Goal: Transaction & Acquisition: Book appointment/travel/reservation

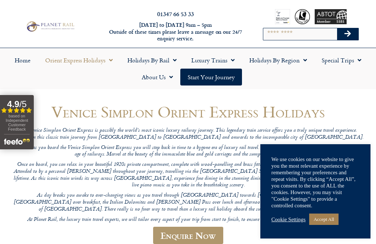
click at [334, 222] on link "Accept All" at bounding box center [323, 219] width 29 height 11
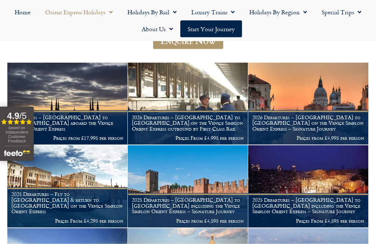
scroll to position [196, 0]
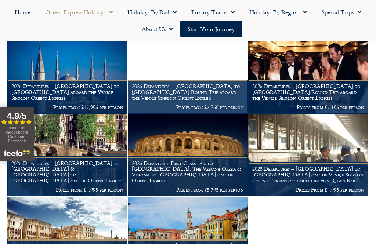
scroll to position [639, 0]
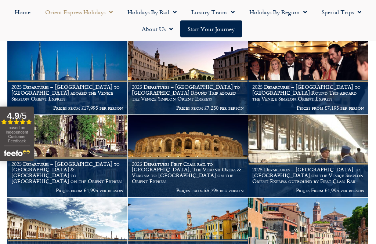
click at [356, 188] on p "Prices From £4,995 per person" at bounding box center [308, 191] width 112 height 6
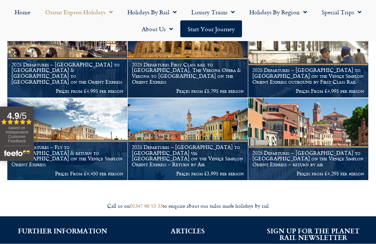
scroll to position [738, 0]
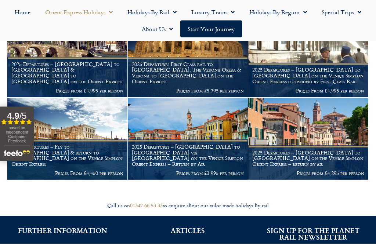
click at [334, 152] on h1 "2025 Departures – London to Venice on the Venice Simplon Orient Express – retur…" at bounding box center [308, 158] width 112 height 17
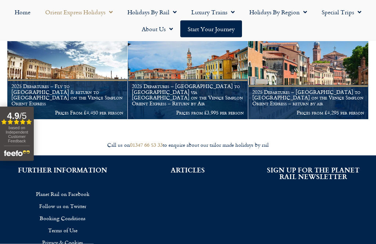
scroll to position [800, 0]
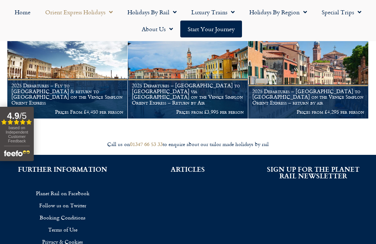
click at [175, 141] on div "Call us on 01347 66 53 33 to enquire about our tailor made holidays by rail" at bounding box center [188, 144] width 368 height 7
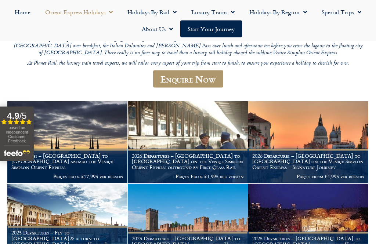
scroll to position [157, 0]
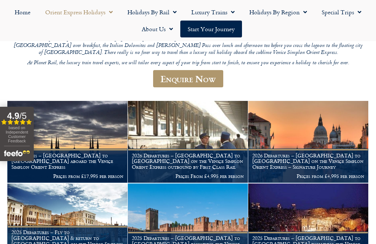
click at [337, 153] on h1 "2026 Departures – London to Venice on the Venice Simplon Orient Express – Signa…" at bounding box center [308, 161] width 112 height 17
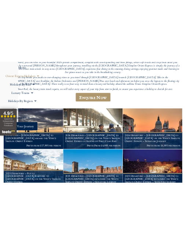
scroll to position [219, 0]
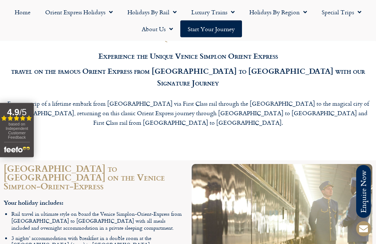
scroll to position [666, 0]
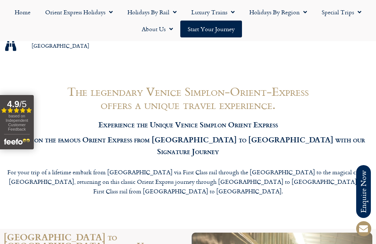
scroll to position [596, 0]
click at [65, 168] on div "For your trip of a lifetime embark from London via First Class rail through the…" at bounding box center [188, 184] width 368 height 32
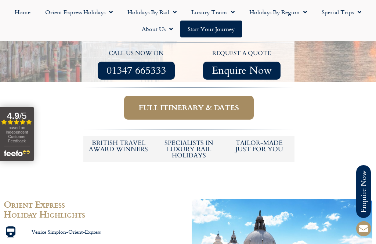
scroll to position [295, 0]
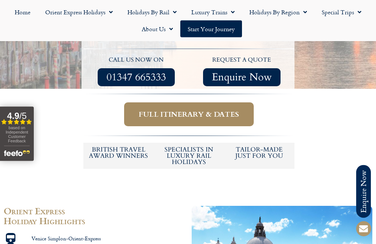
click at [212, 110] on span "Full itinerary & dates" at bounding box center [189, 114] width 100 height 9
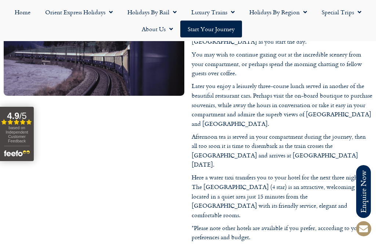
scroll to position [1396, 0]
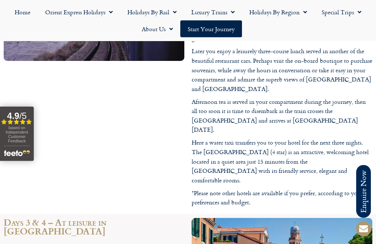
scroll to position [1434, 0]
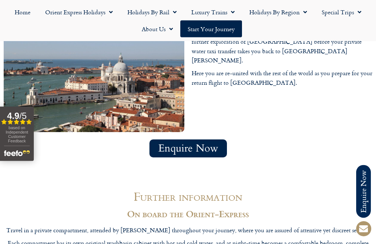
scroll to position [1787, 0]
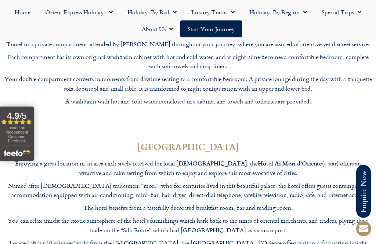
scroll to position [1979, 0]
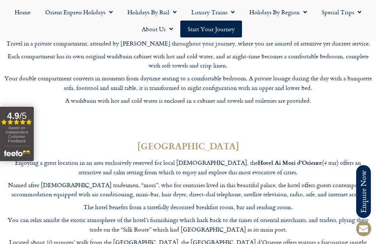
click at [346, 180] on div "Enjoying a great location in an area exclusively reserved for local Venetians, …" at bounding box center [188, 222] width 368 height 128
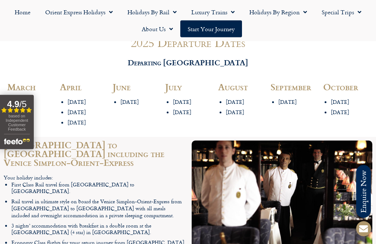
scroll to position [828, 0]
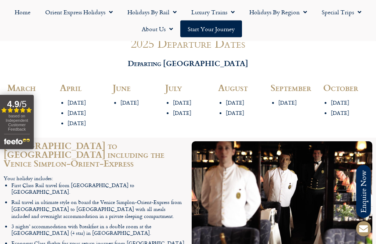
click at [371, 104] on div "2025 Departure Dates Departing London March 10th March 15th March 20th March Ap…" at bounding box center [188, 85] width 376 height 105
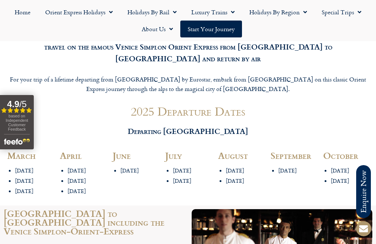
scroll to position [760, 0]
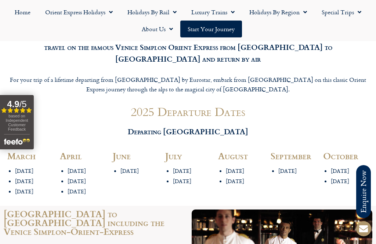
scroll to position [319, 0]
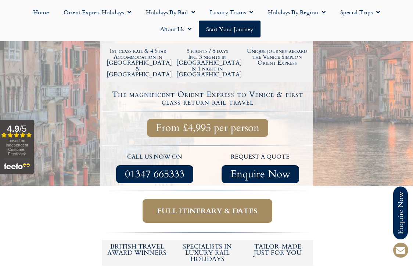
scroll to position [240, 0]
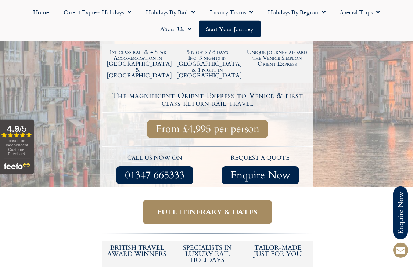
click at [263, 200] on link "Full itinerary & dates" at bounding box center [207, 212] width 130 height 24
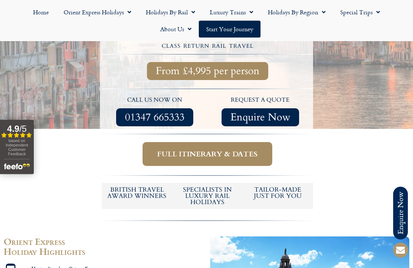
scroll to position [297, 0]
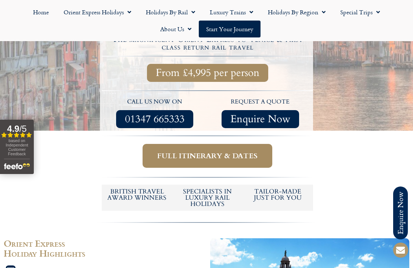
click at [240, 151] on span "Full itinerary & dates" at bounding box center [207, 155] width 100 height 9
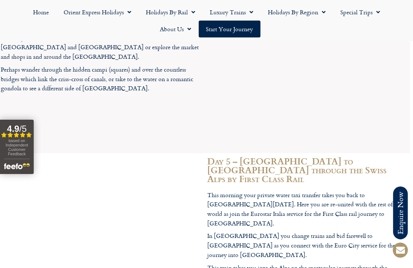
scroll to position [1688, 3]
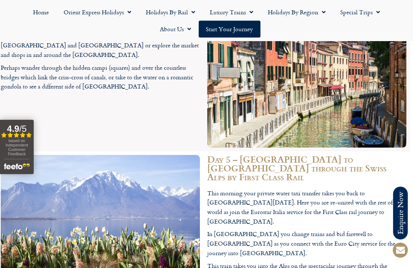
click at [206, 244] on div "Day 5 – [GEOGRAPHIC_DATA] to [GEOGRAPHIC_DATA] through the Swiss Alps by First …" at bounding box center [306, 246] width 206 height 190
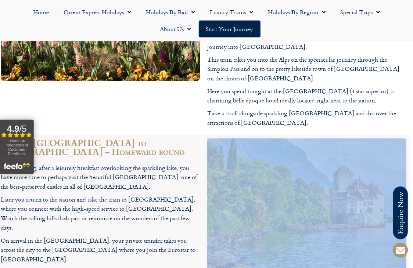
scroll to position [1897, 3]
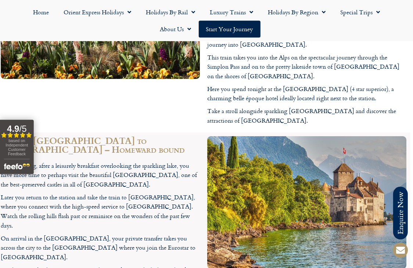
click at [290, 215] on div at bounding box center [306, 245] width 206 height 226
click at [295, 217] on div at bounding box center [306, 245] width 206 height 226
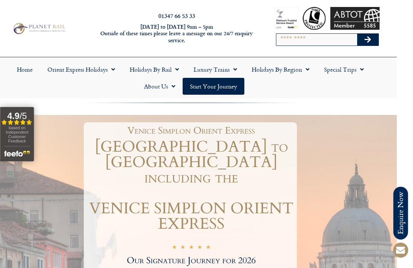
scroll to position [0, 16]
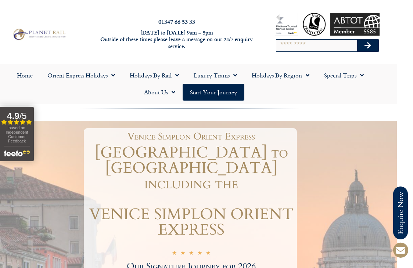
scroll to position [266, 0]
